Goal: Check status: Check status

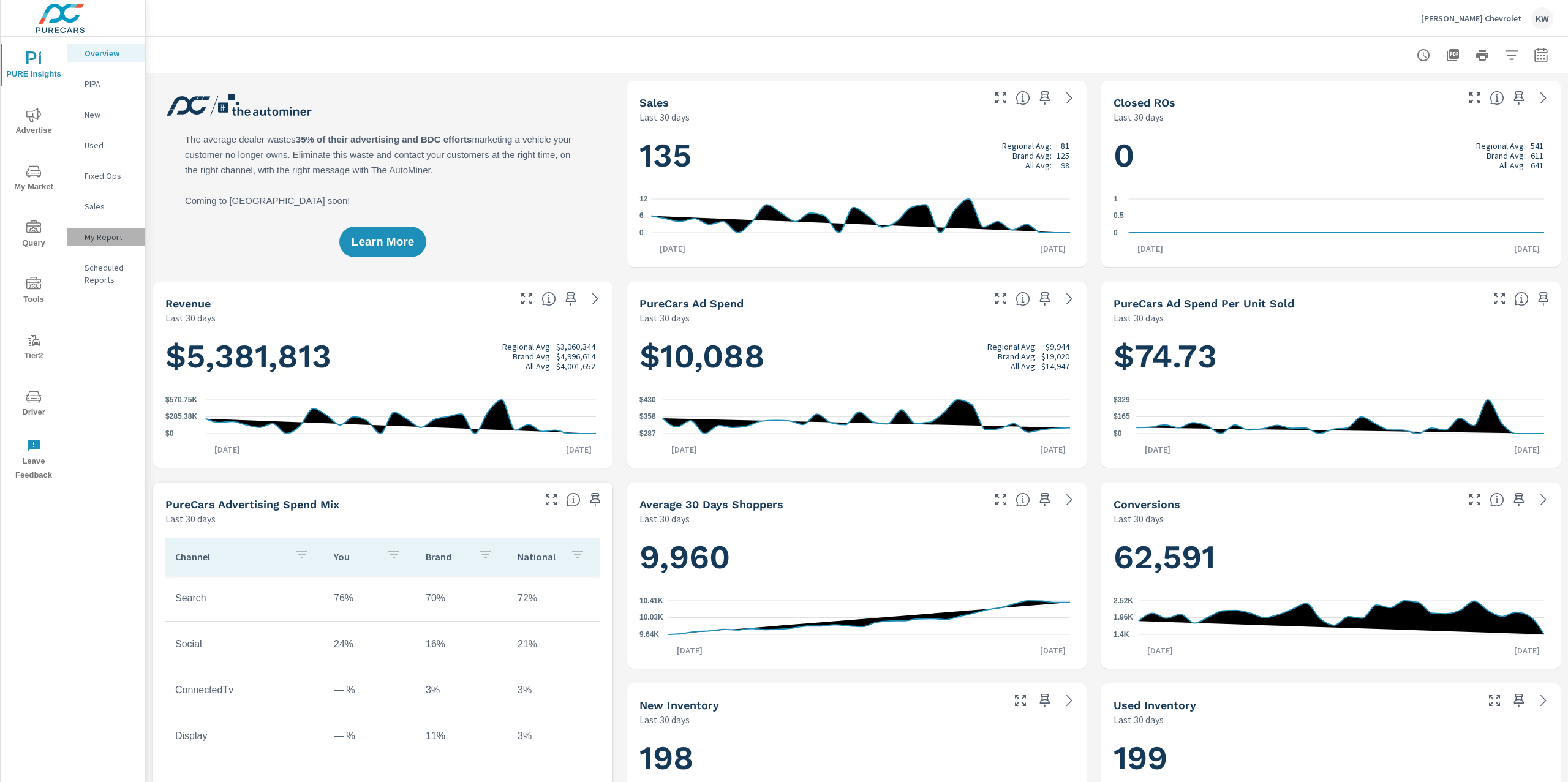
click at [116, 236] on p "My Report" at bounding box center [110, 236] width 51 height 12
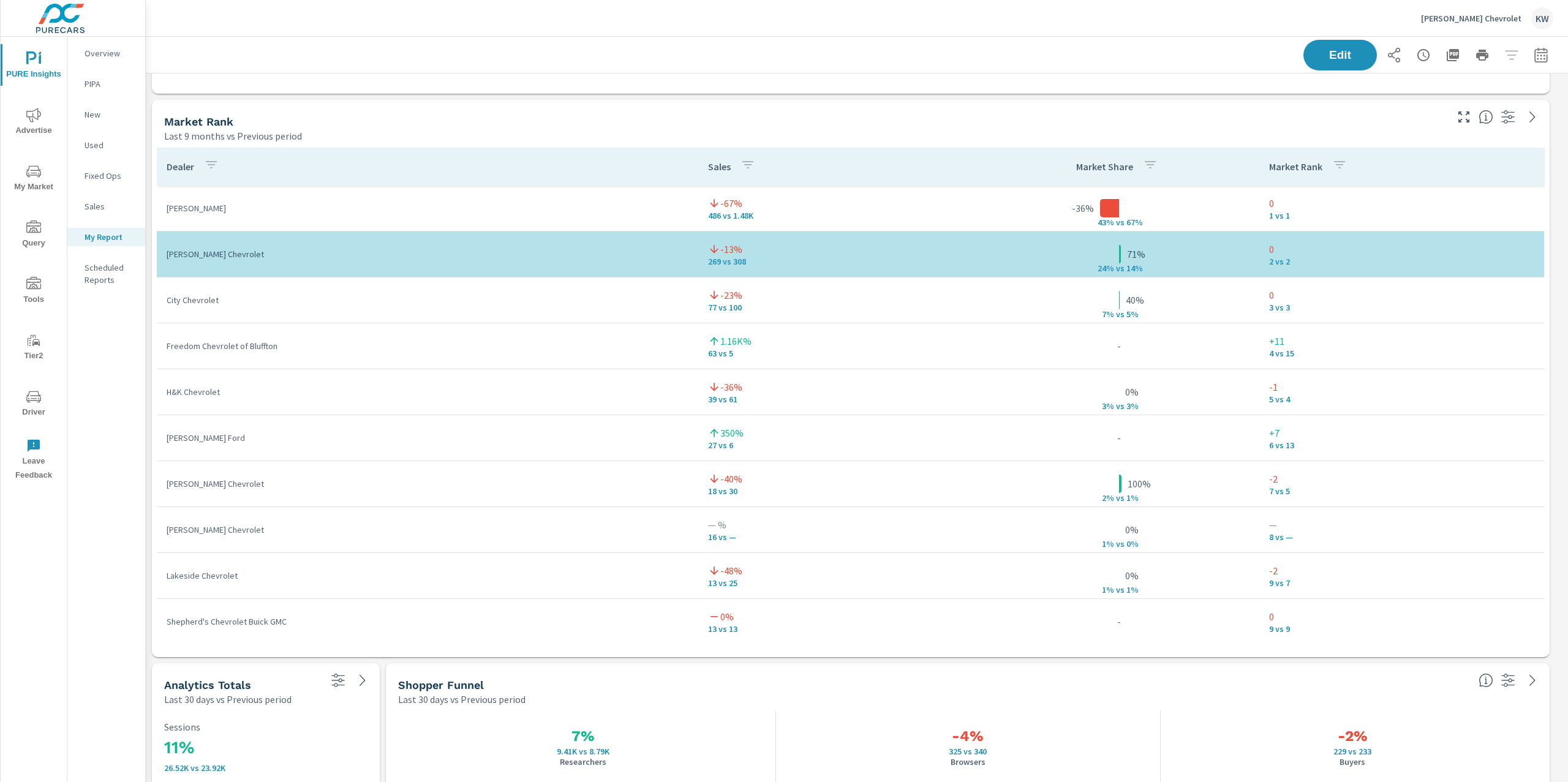
scroll to position [2946, 0]
